Goal: Task Accomplishment & Management: Complete application form

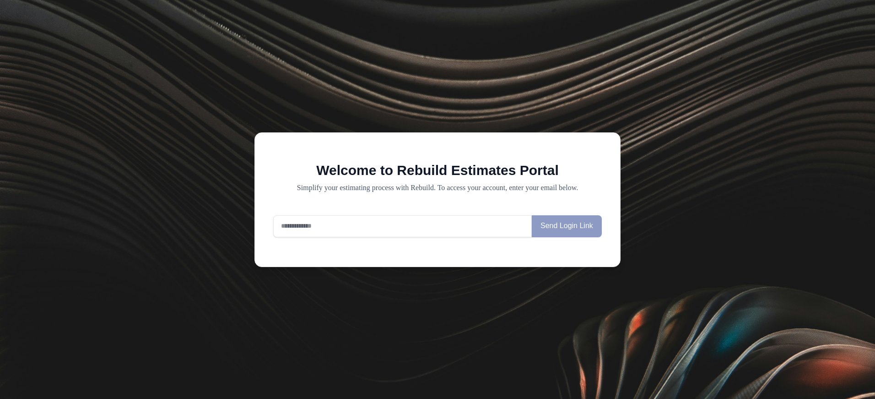
click at [411, 221] on input "email" at bounding box center [402, 226] width 259 height 22
type input "**********"
